Goal: Task Accomplishment & Management: Complete application form

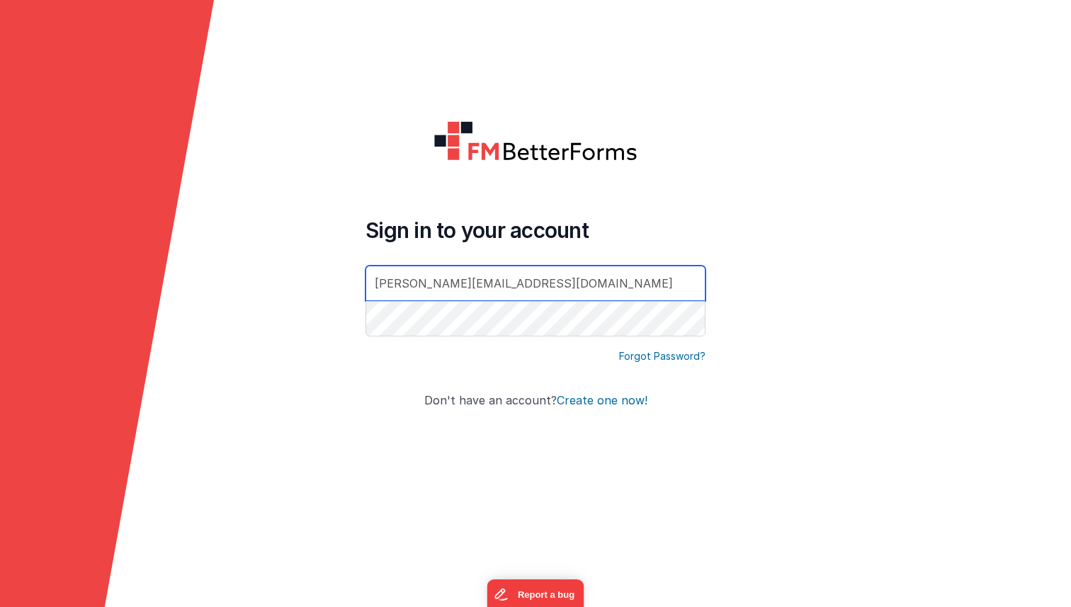
type input "[PERSON_NAME][EMAIL_ADDRESS][DOMAIN_NAME]"
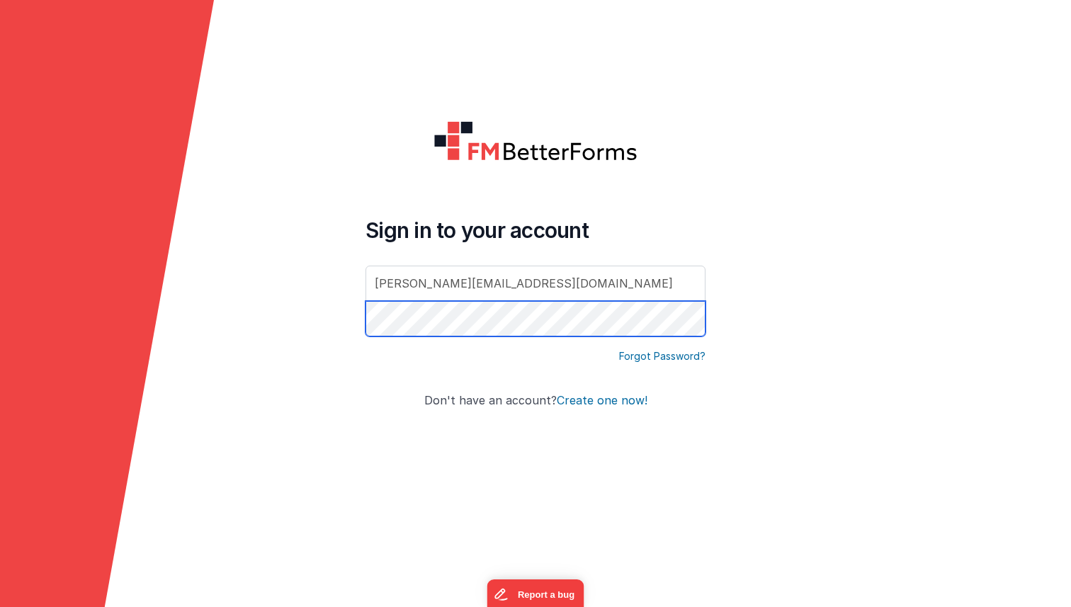
click button "Create one now!" at bounding box center [602, 400] width 91 height 13
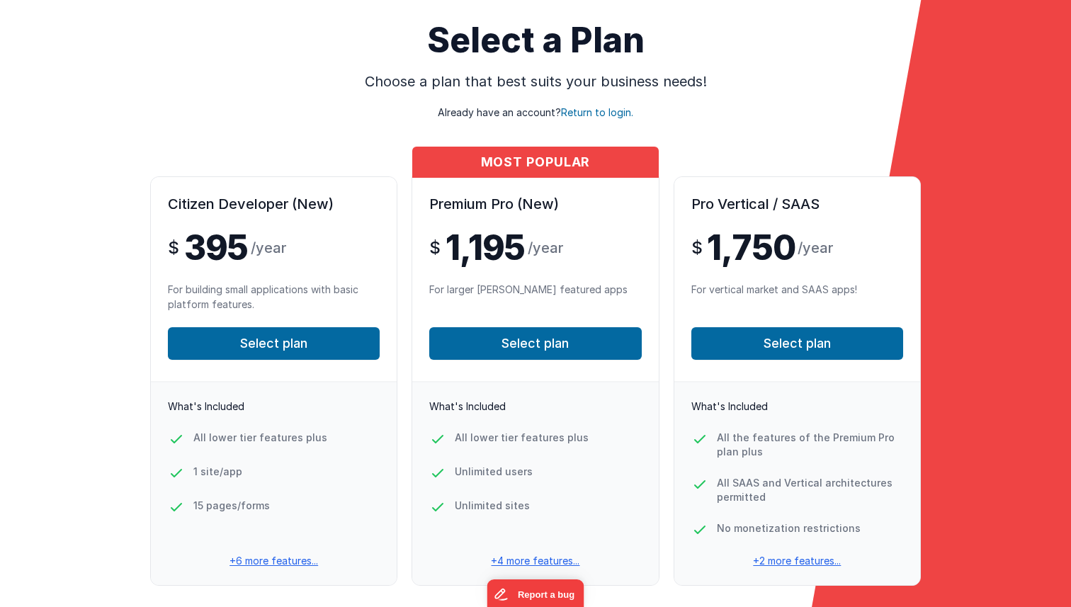
scroll to position [108, 0]
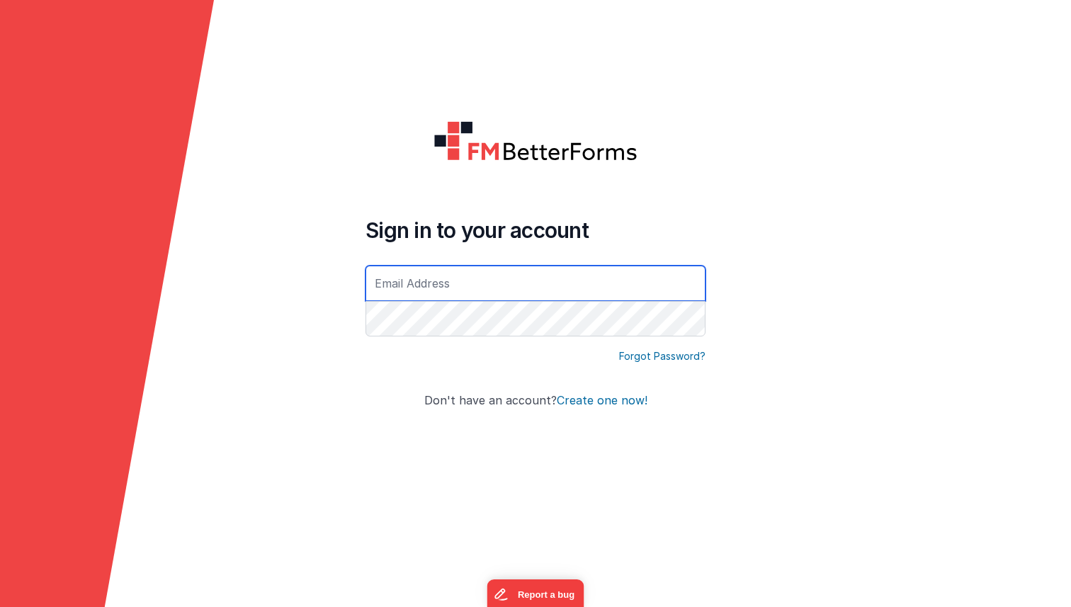
click at [419, 285] on input "text" at bounding box center [535, 283] width 340 height 35
type input "[PERSON_NAME][EMAIL_ADDRESS][DOMAIN_NAME]"
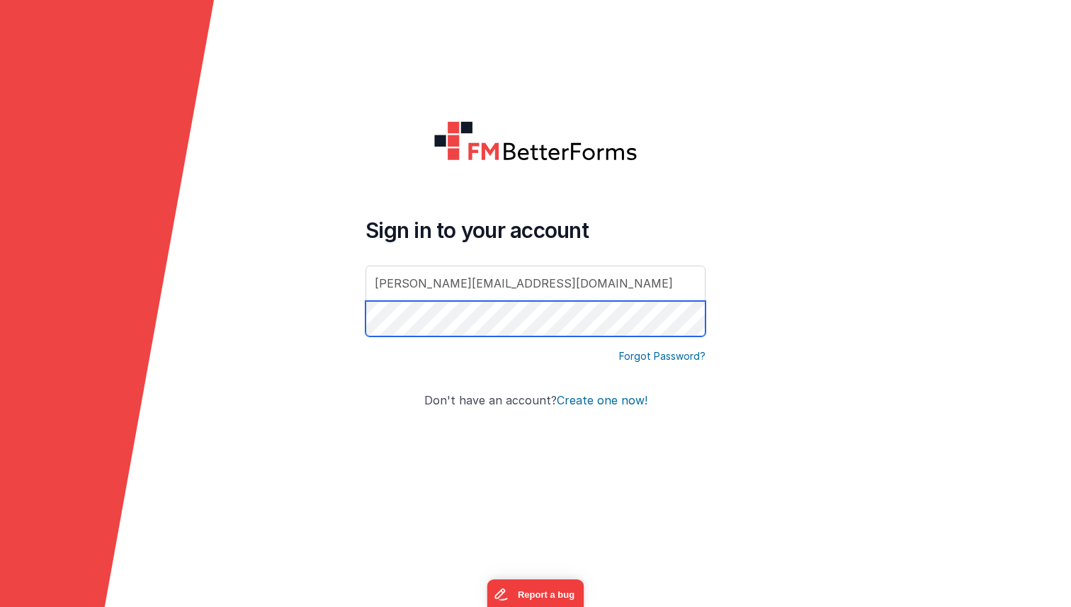
click button "Create one now!" at bounding box center [602, 400] width 91 height 13
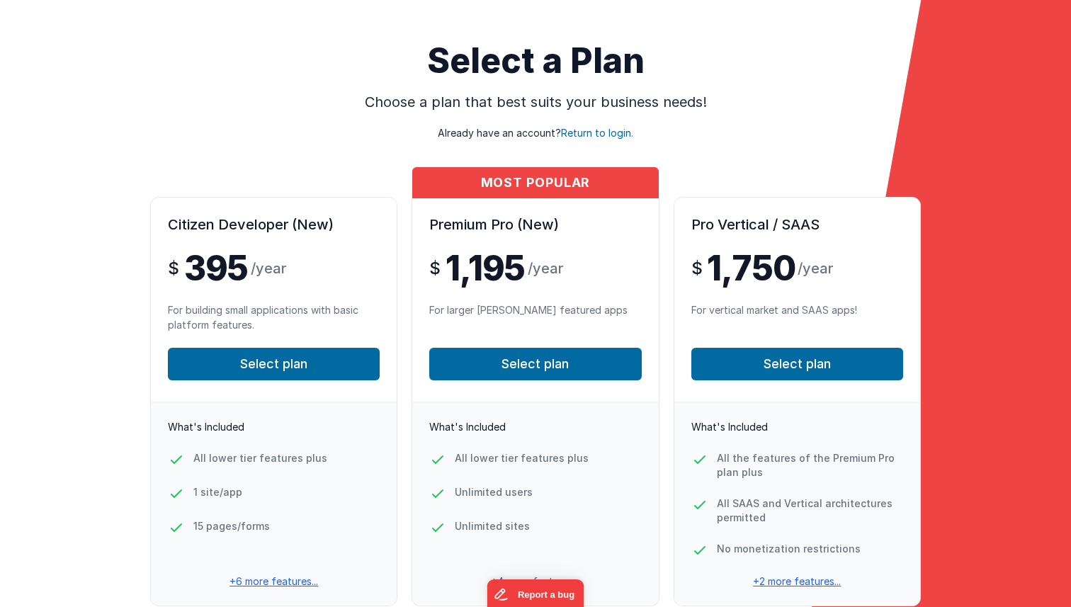
scroll to position [37, 0]
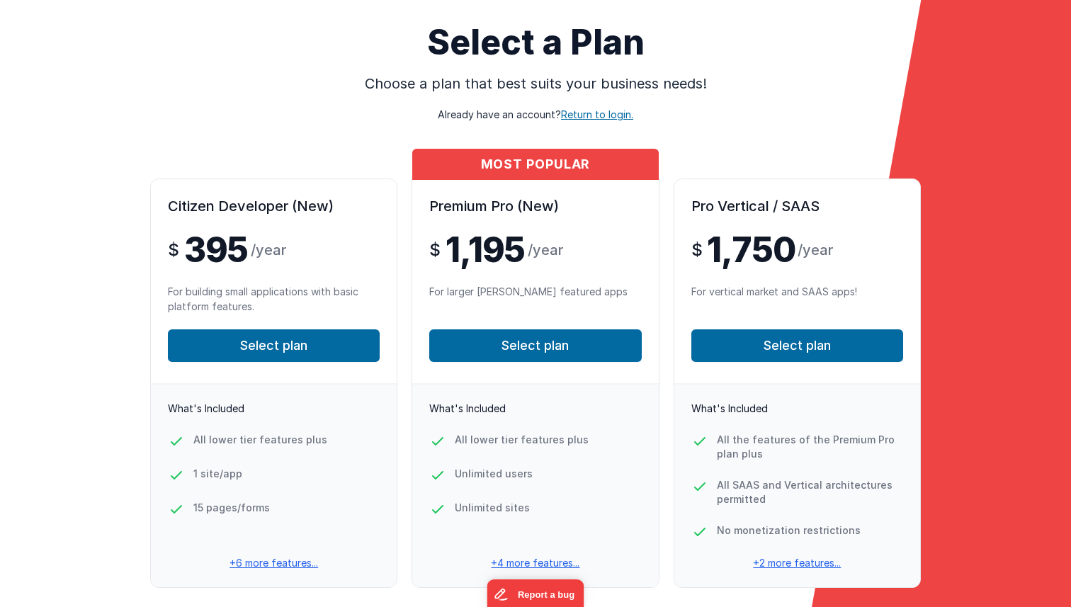
click at [616, 113] on span "Return to login." at bounding box center [597, 114] width 72 height 12
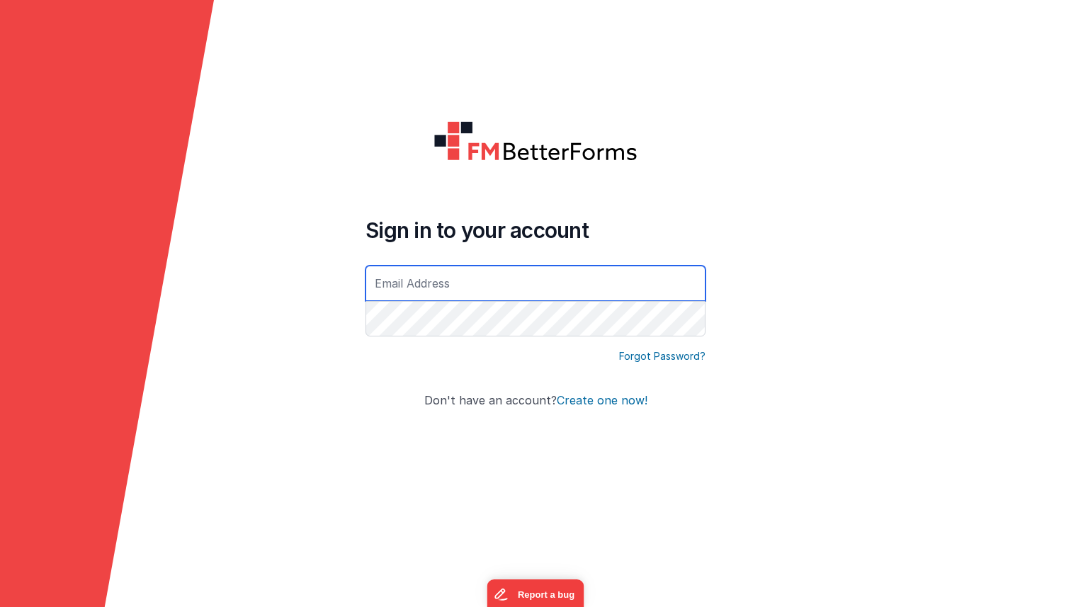
click at [489, 292] on input "text" at bounding box center [535, 283] width 340 height 35
type input "[PERSON_NAME][EMAIL_ADDRESS][DOMAIN_NAME]"
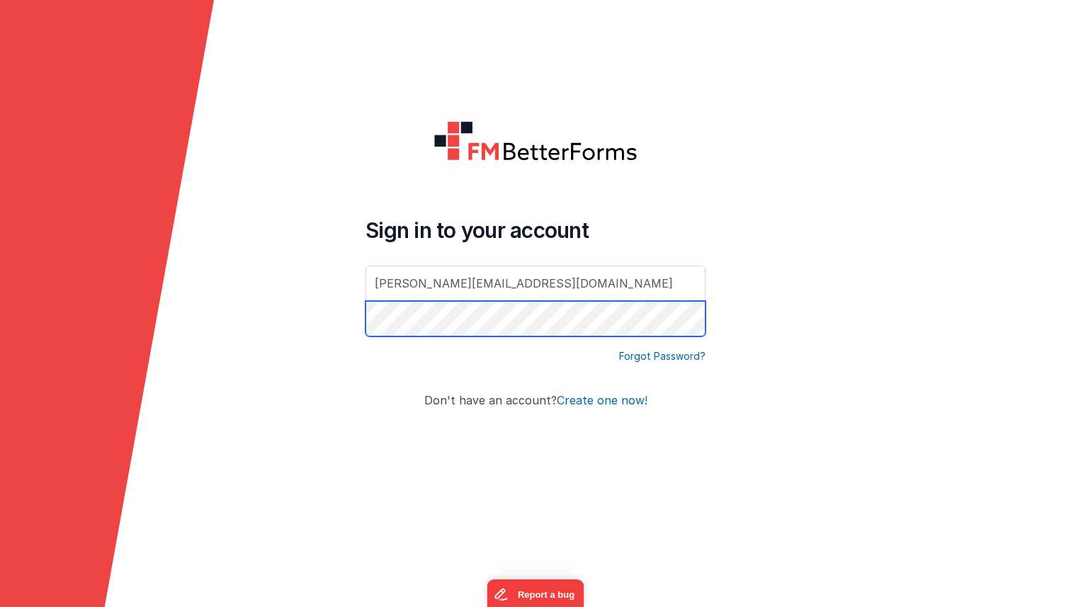
click button "Create one now!" at bounding box center [602, 400] width 91 height 13
